Goal: Information Seeking & Learning: Learn about a topic

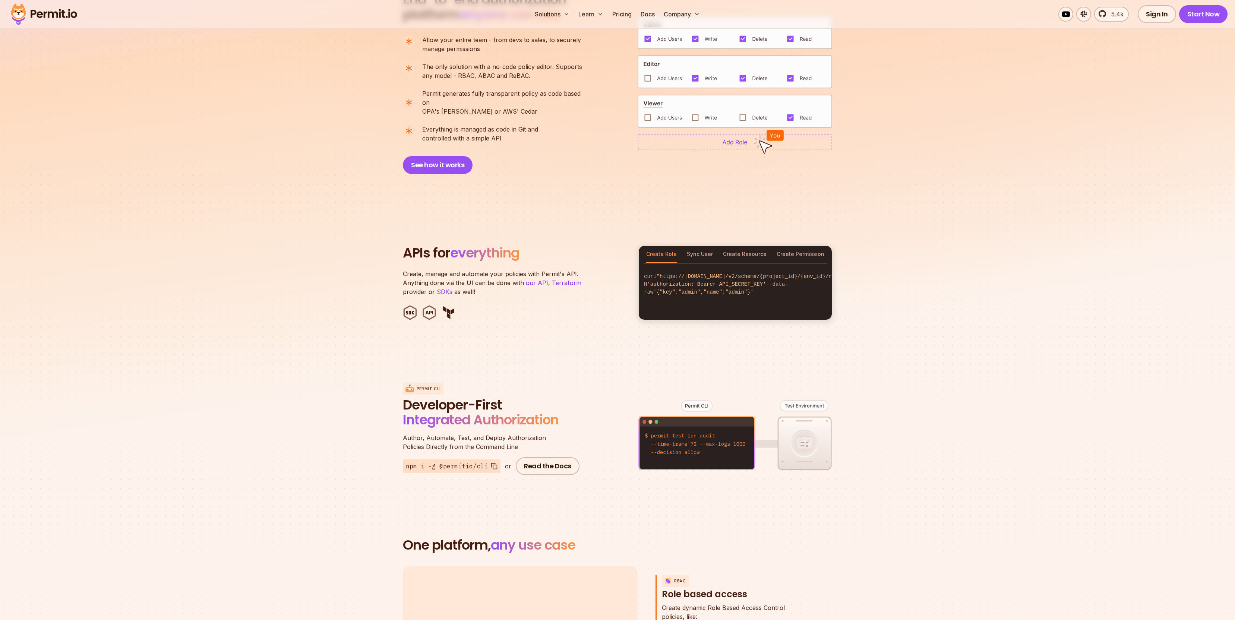
scroll to position [543, 0]
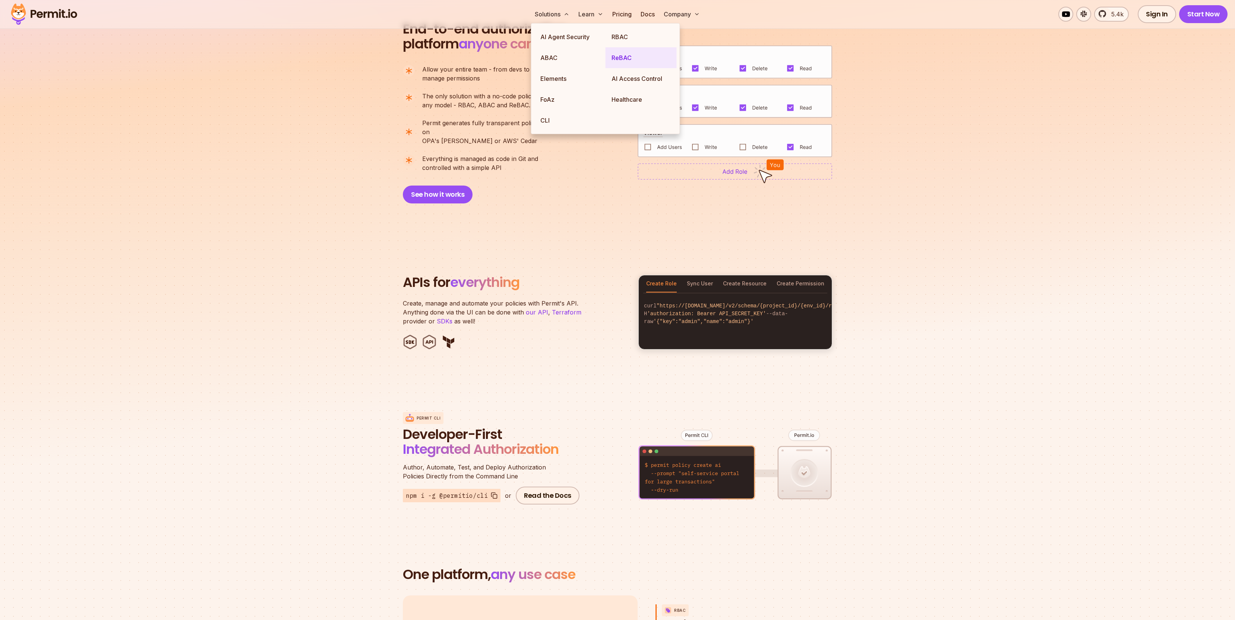
click at [622, 58] on link "ReBAC" at bounding box center [640, 57] width 71 height 21
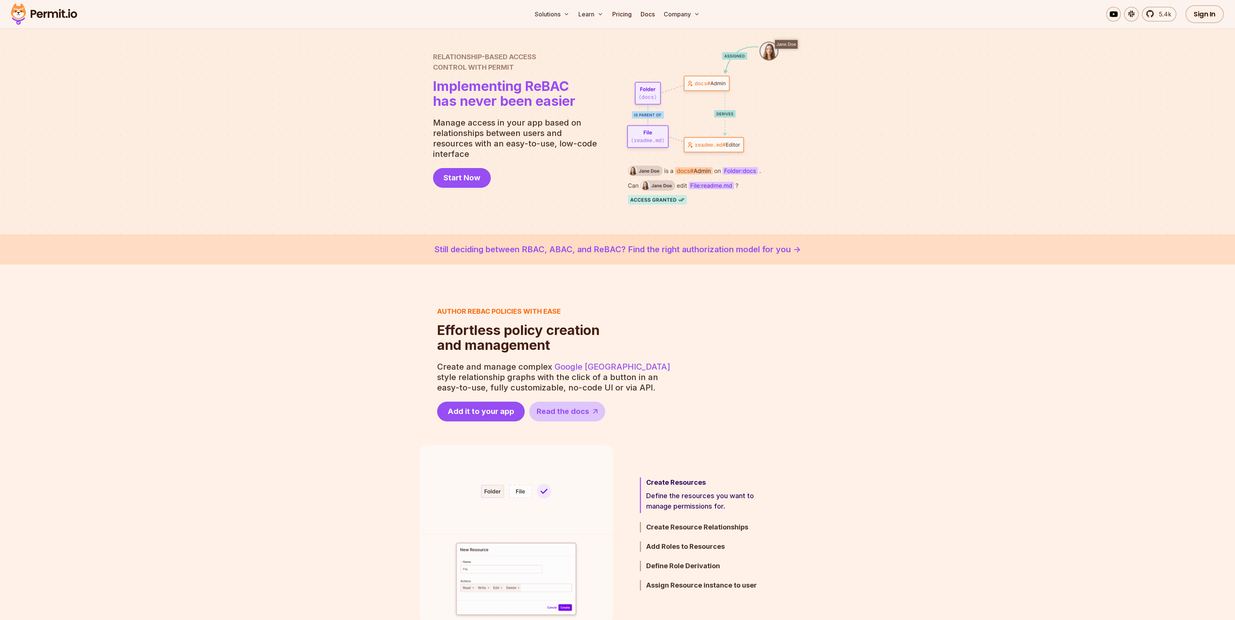
scroll to position [43, 0]
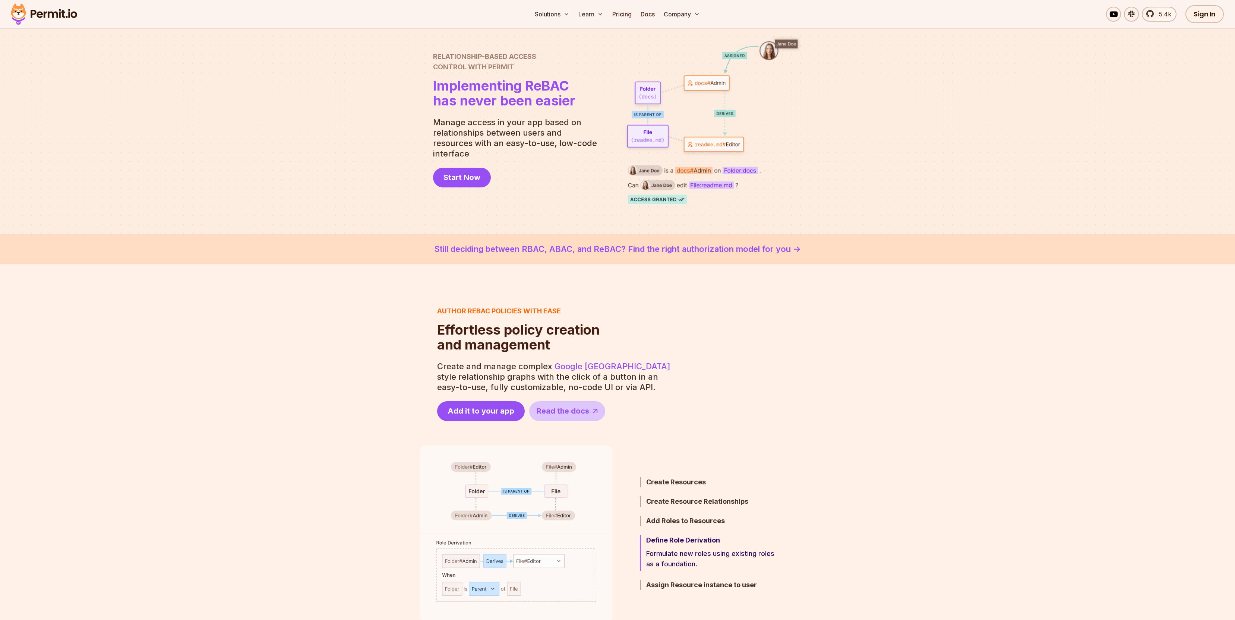
click at [766, 248] on link "Still deciding between RBAC, ABAC, and ReBAC? Find the right authorization mode…" at bounding box center [617, 249] width 1199 height 12
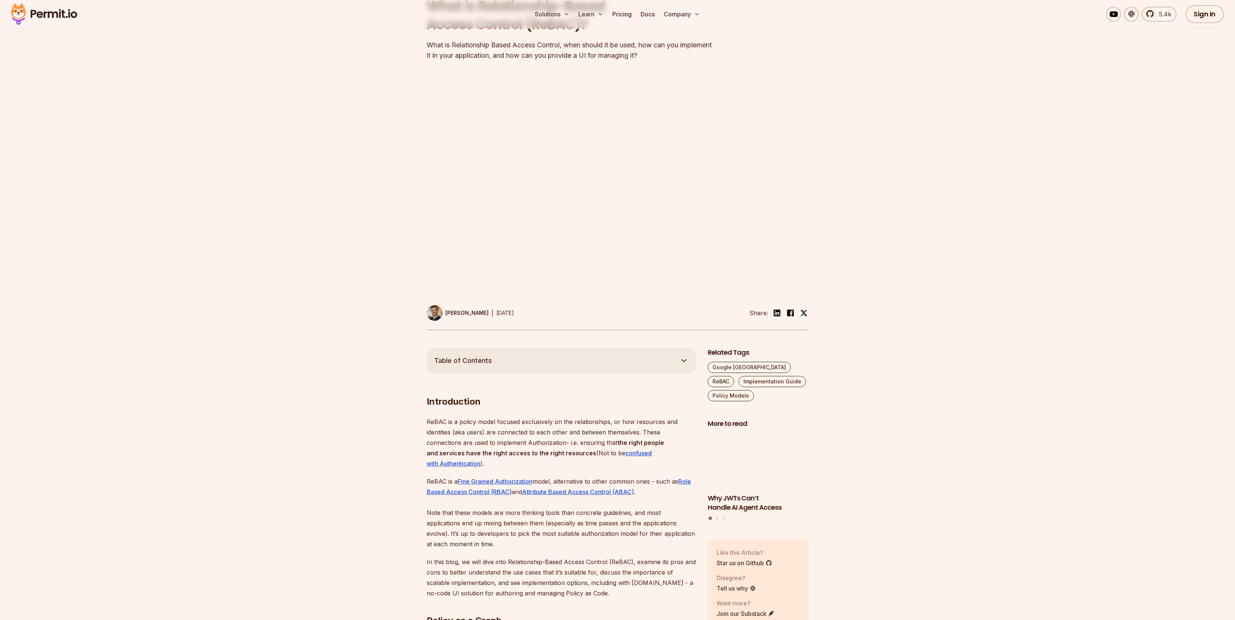
scroll to position [93, 0]
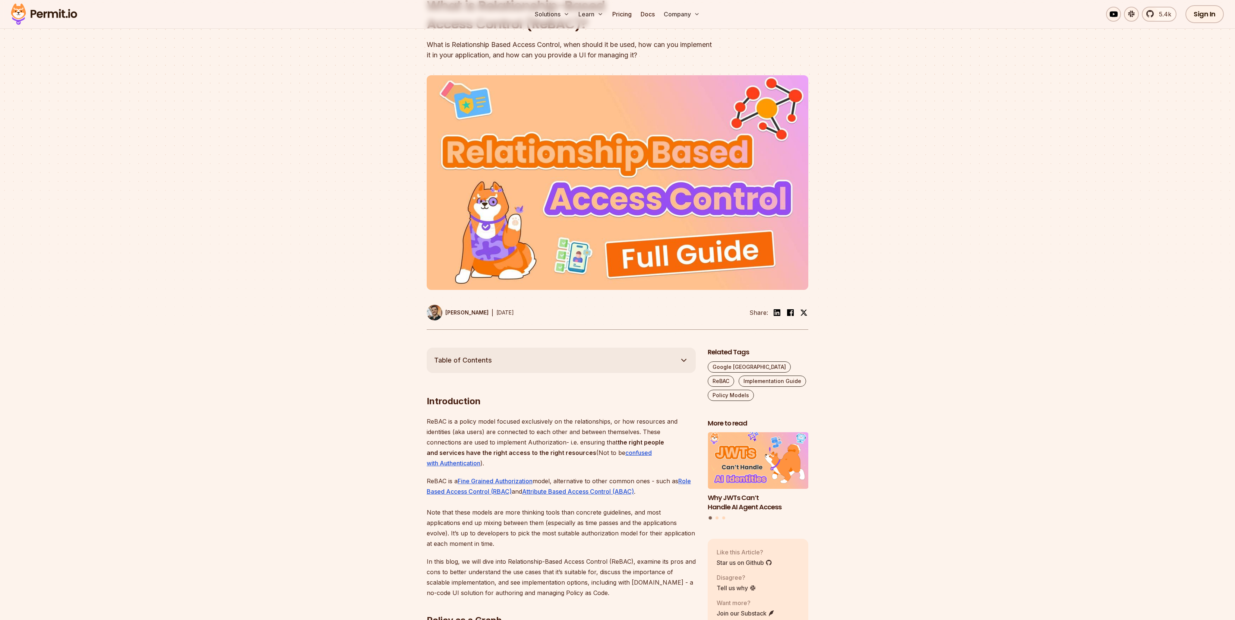
click at [657, 220] on img at bounding box center [618, 182] width 382 height 215
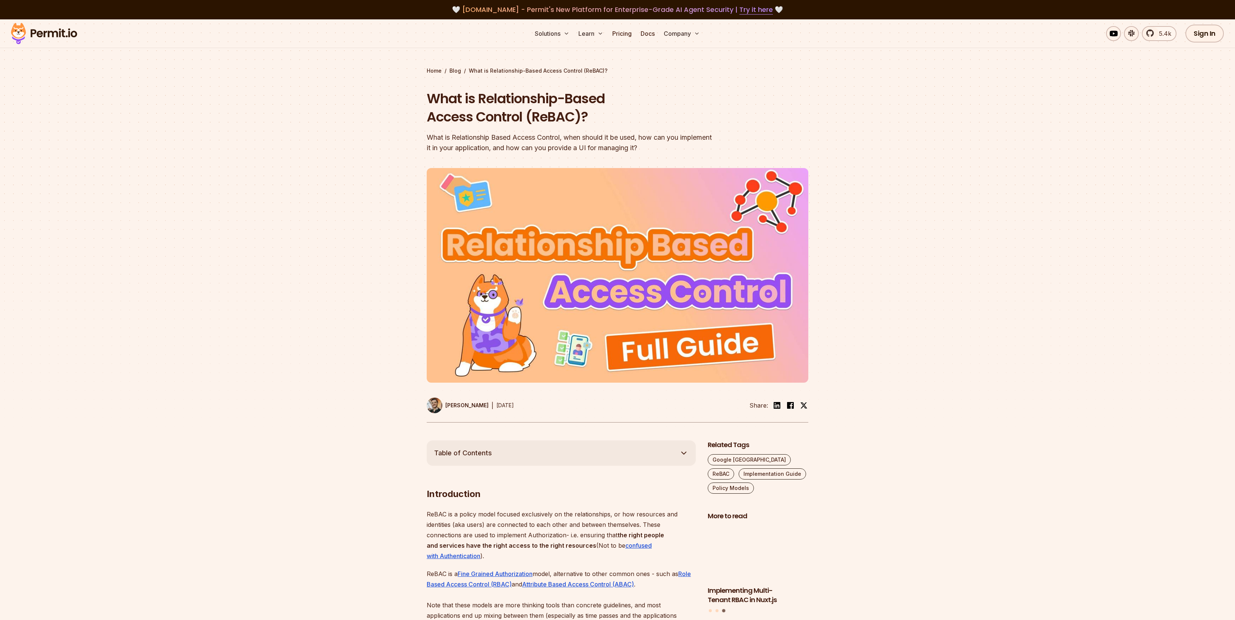
scroll to position [0, 0]
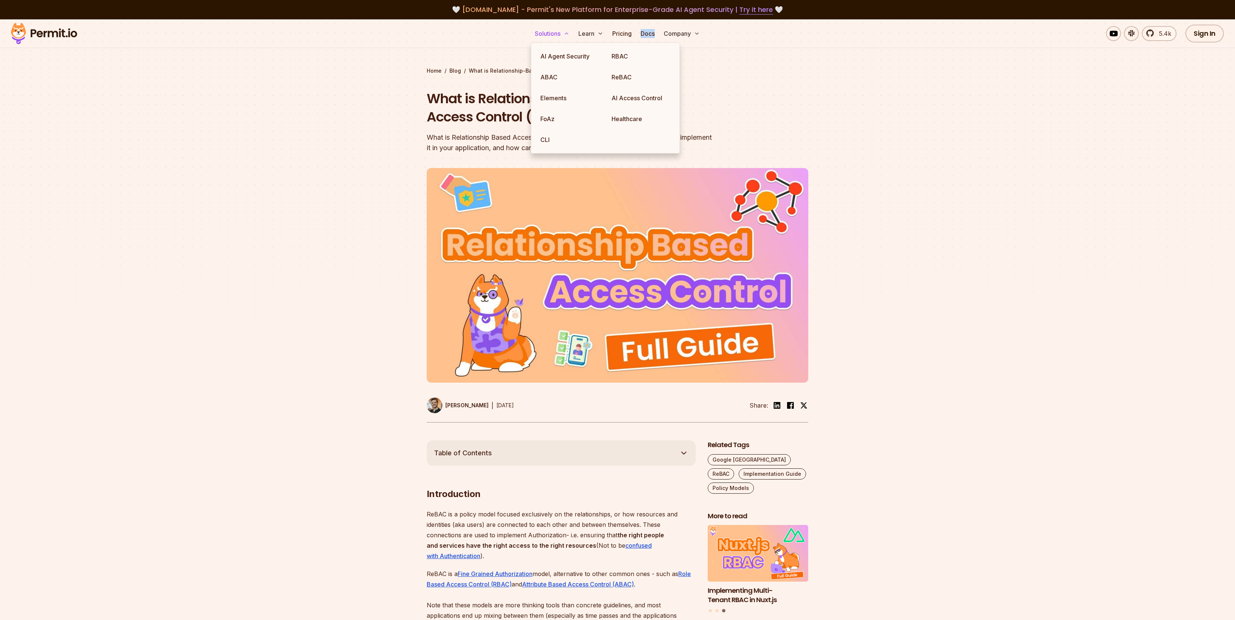
click at [568, 32] on icon at bounding box center [566, 34] width 6 height 6
click at [1077, 207] on div at bounding box center [617, 304] width 1235 height 274
